Goal: Check status: Check status

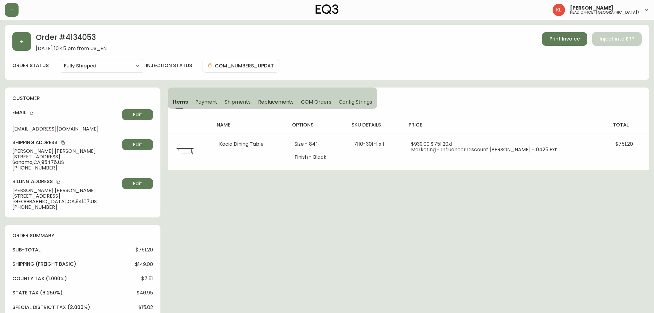
select select "FULLY_SHIPPED"
click at [15, 35] on button "button" at bounding box center [21, 41] width 19 height 19
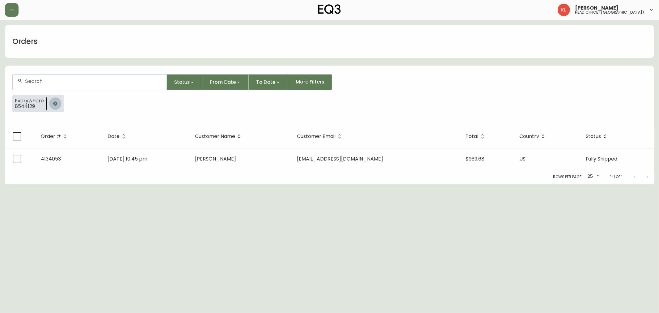
click at [55, 101] on icon "button" at bounding box center [55, 103] width 5 height 5
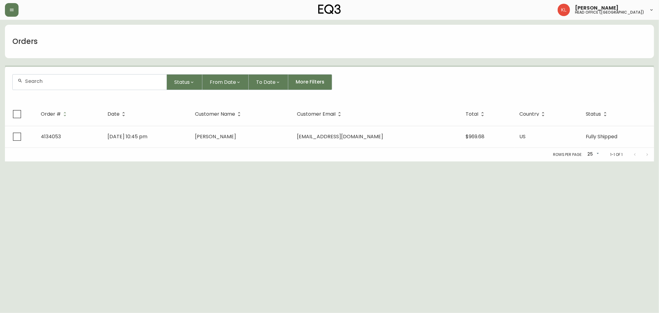
click at [64, 83] on input "text" at bounding box center [93, 81] width 137 height 6
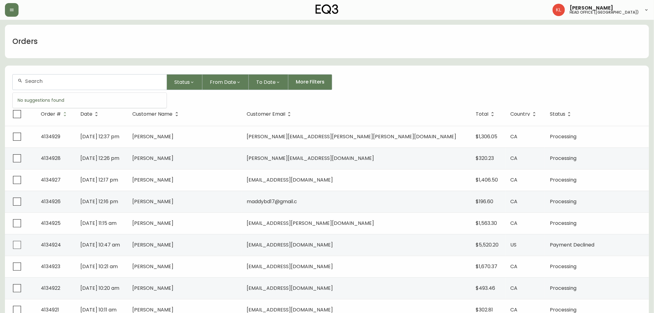
paste input "4133231"
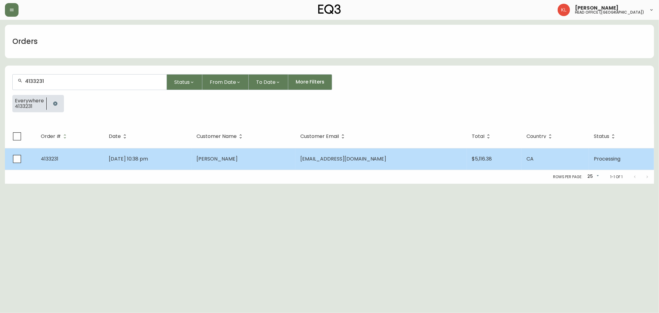
type input "4133231"
click at [192, 164] on td "[DATE] 10:38 pm" at bounding box center [148, 159] width 88 height 22
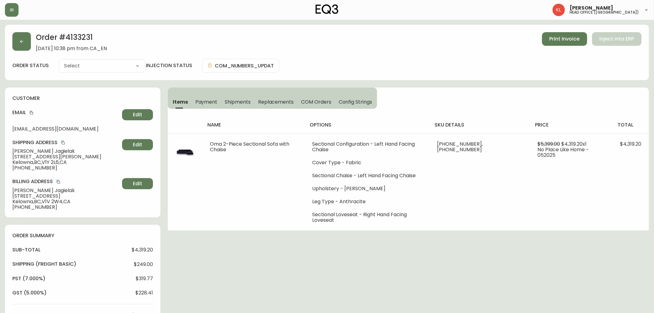
type input "Processing"
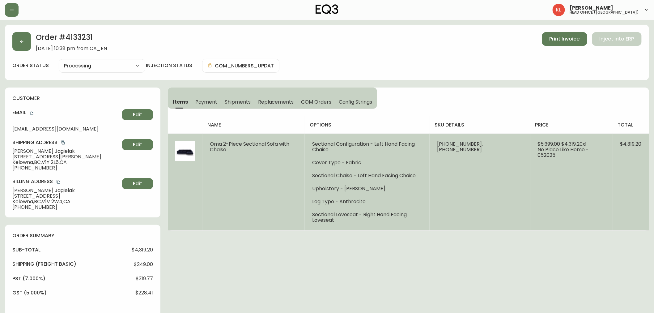
select select "PROCESSING"
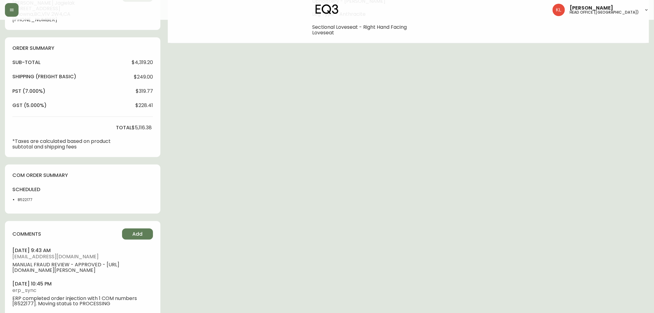
scroll to position [205, 0]
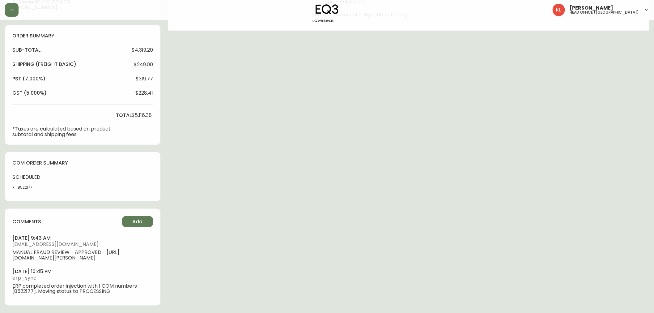
click at [494, 109] on div "Order # 4133231 [DATE] 10:38 pm from CA_EN Print Invoice Inject into ERP order …" at bounding box center [327, 69] width 644 height 488
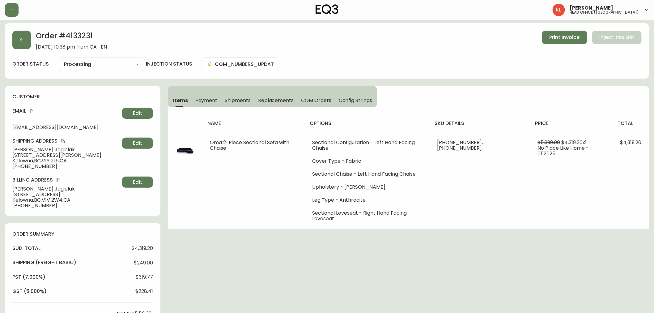
scroll to position [0, 0]
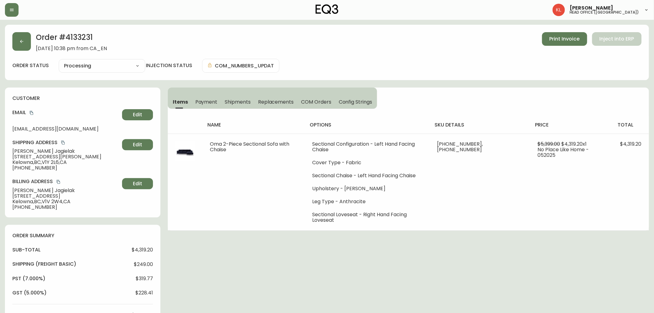
click at [245, 105] on button "Shipments" at bounding box center [237, 102] width 33 height 14
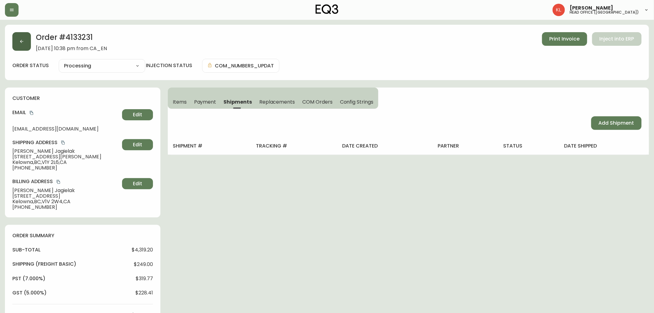
click at [24, 41] on icon "button" at bounding box center [21, 41] width 5 height 5
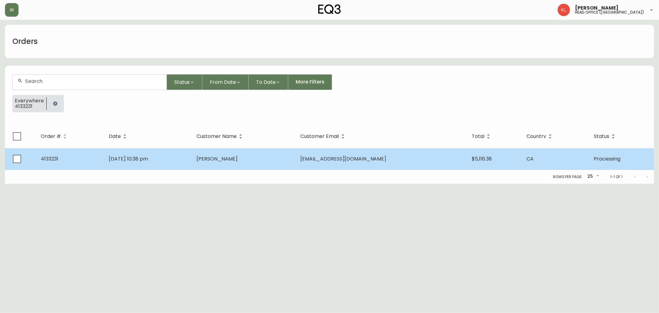
click at [248, 162] on td "[PERSON_NAME]" at bounding box center [244, 159] width 104 height 22
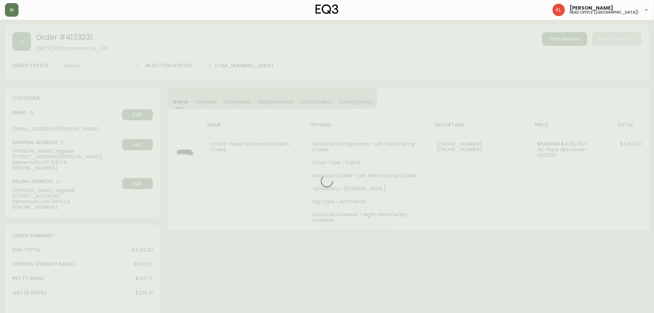
type input "Processing"
select select "PROCESSING"
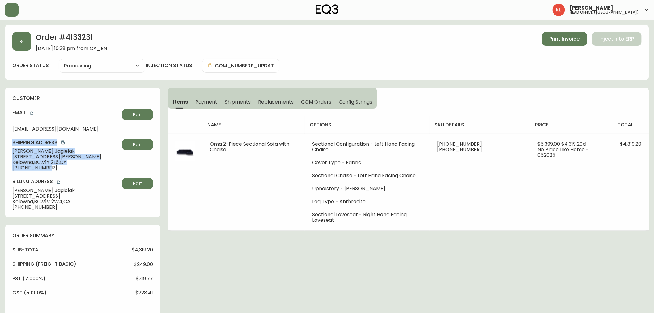
drag, startPoint x: 61, startPoint y: 170, endPoint x: 8, endPoint y: 146, distance: 57.9
click at [8, 146] on div "customer Email [EMAIL_ADDRESS][DOMAIN_NAME] Edit Shipping Address [PERSON_NAME]…" at bounding box center [82, 152] width 155 height 130
click at [34, 199] on span "Kelowna , [GEOGRAPHIC_DATA] , V1V 2W4 , [GEOGRAPHIC_DATA]" at bounding box center [65, 202] width 107 height 6
click at [226, 231] on div "Order # 4133231 [DATE] 10:38 pm from CA_EN Print Invoice Inject into ERP order …" at bounding box center [327, 269] width 644 height 488
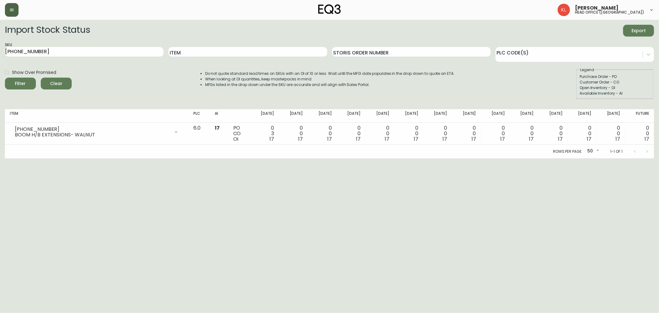
click at [17, 15] on button "button" at bounding box center [12, 10] width 14 height 14
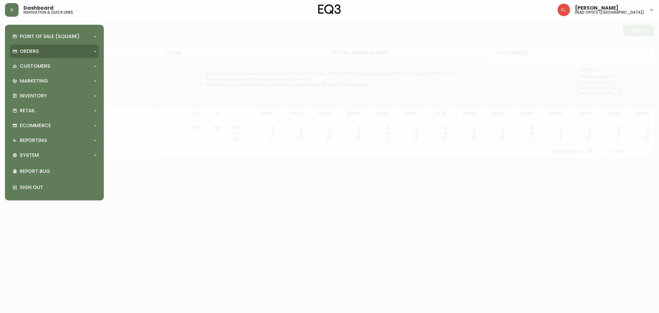
click at [32, 56] on div "Orders" at bounding box center [54, 52] width 89 height 14
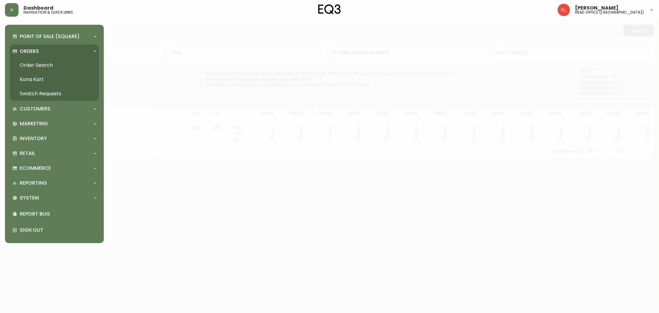
drag, startPoint x: 35, startPoint y: 67, endPoint x: 43, endPoint y: 67, distance: 7.4
click at [35, 67] on link "Order Search" at bounding box center [54, 65] width 89 height 14
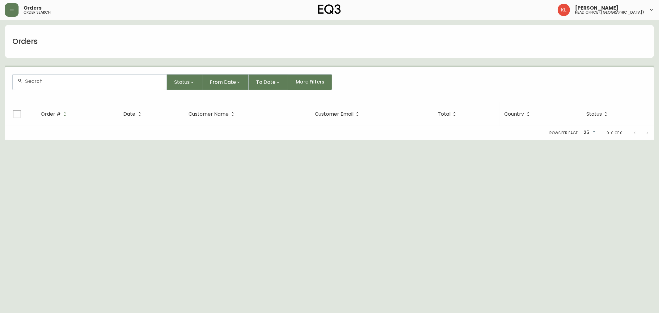
click at [36, 76] on div at bounding box center [90, 81] width 154 height 15
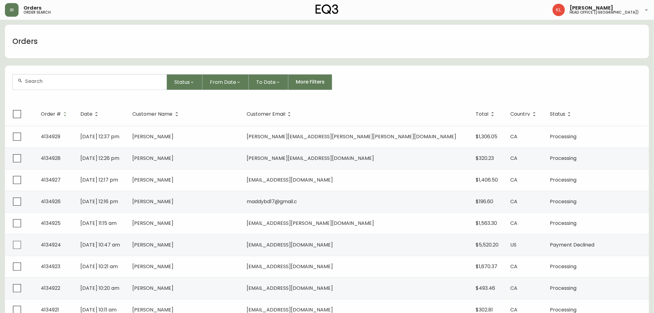
paste input "4133231"
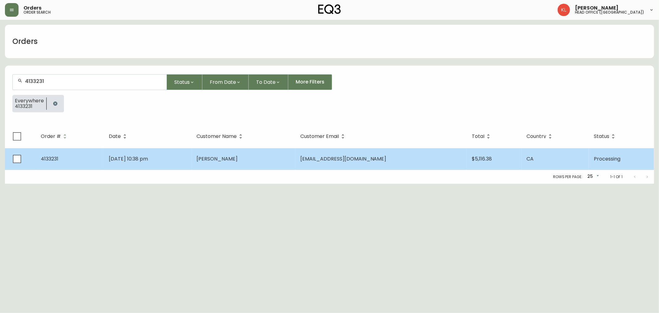
type input "4133231"
click at [127, 157] on span "[DATE] 10:38 pm" at bounding box center [128, 158] width 39 height 7
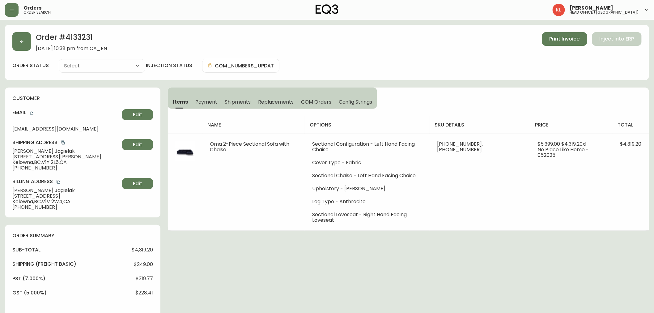
type input "Processing"
select select "PROCESSING"
